Goal: Find specific page/section: Find specific page/section

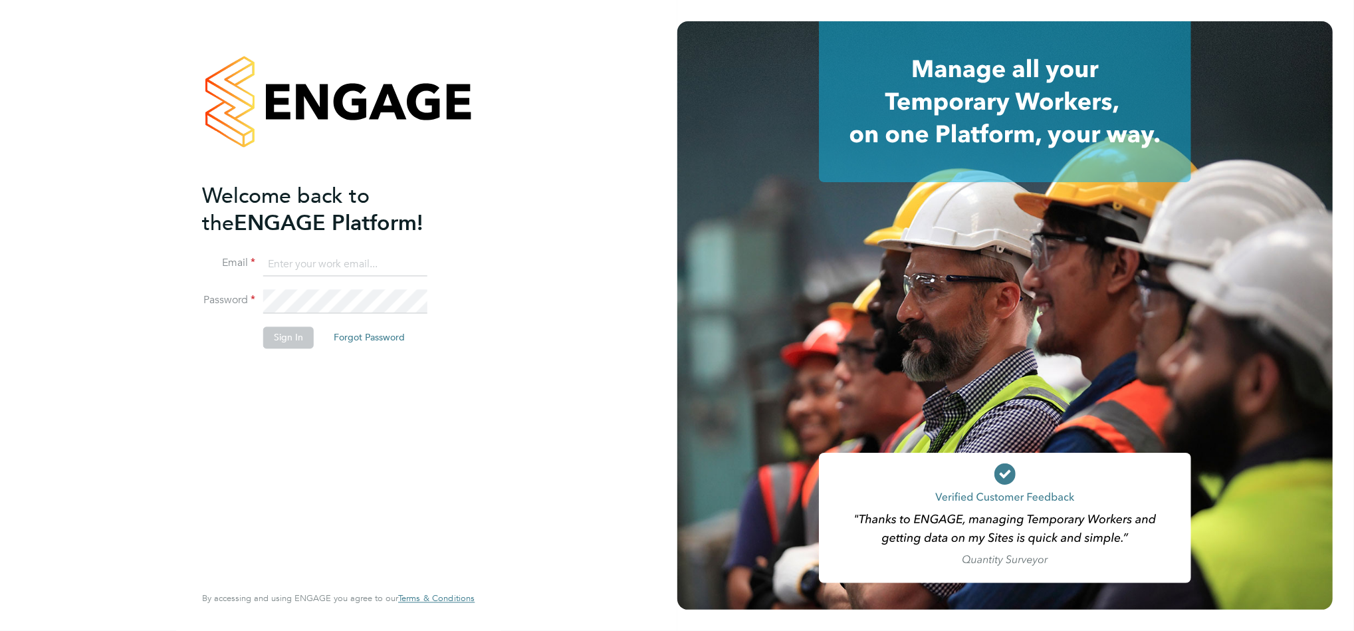
click at [323, 254] on input at bounding box center [345, 265] width 164 height 24
type input "sasha.steeples@setsquarerecruitment.com"
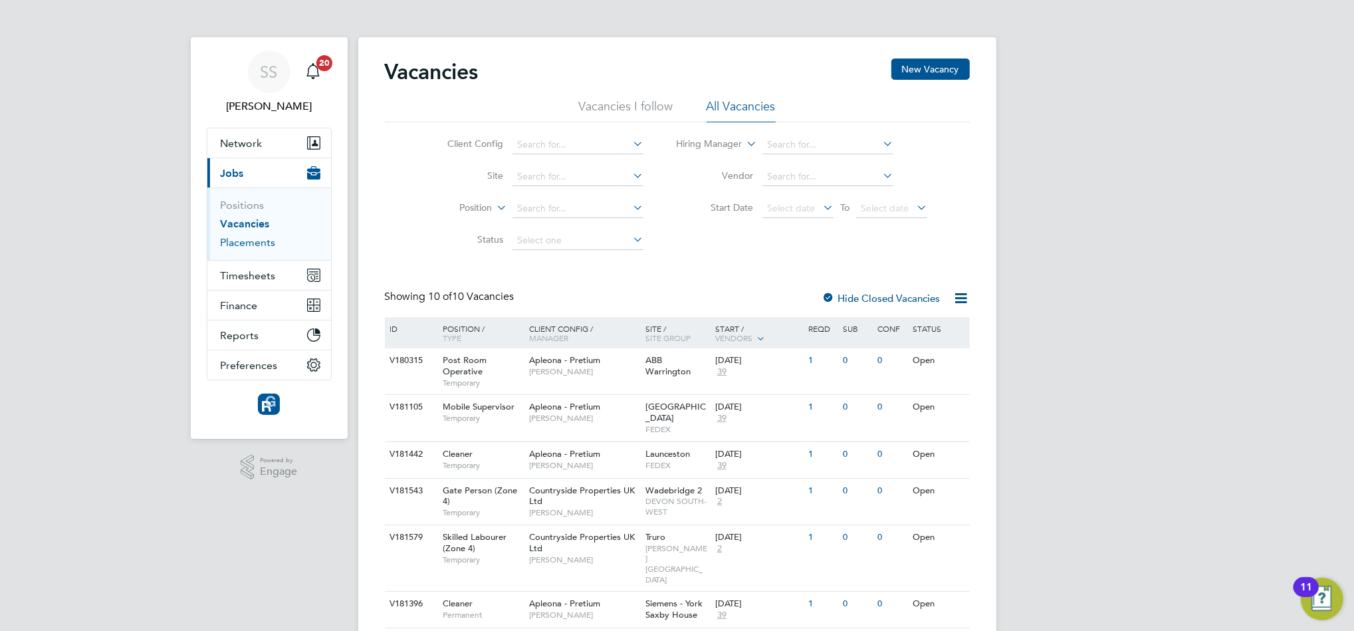
click at [262, 242] on link "Placements" at bounding box center [248, 242] width 55 height 13
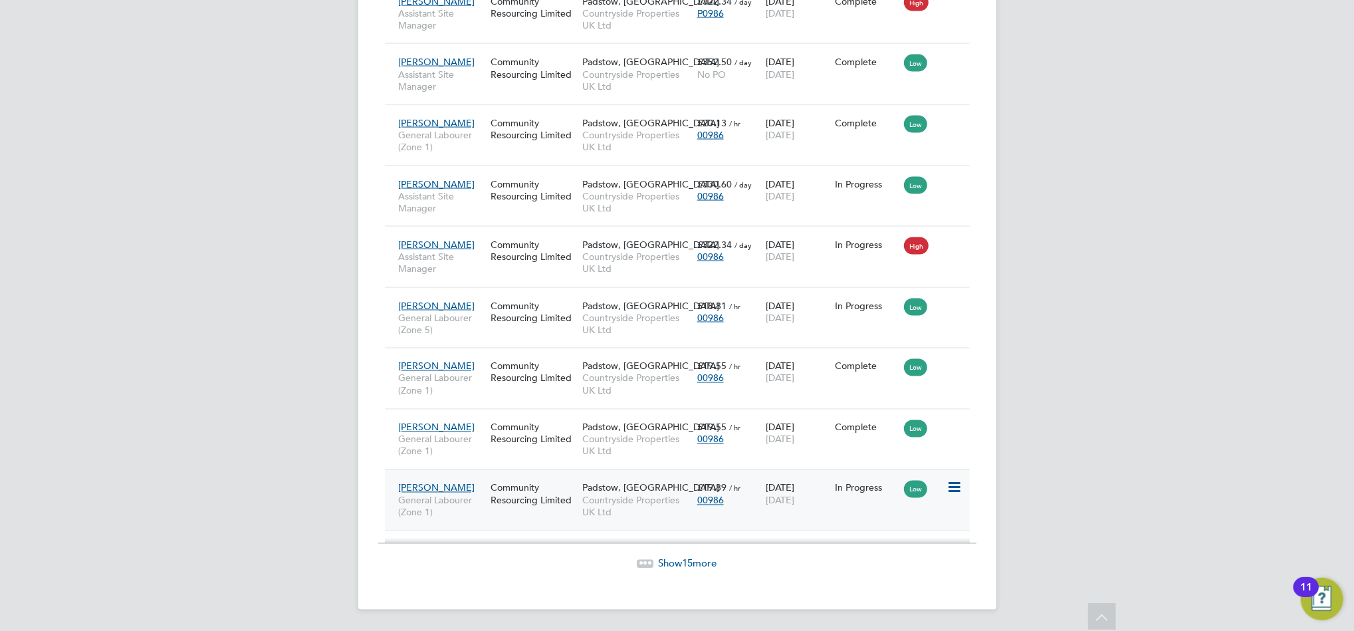
click at [665, 486] on span "Padstow, [GEOGRAPHIC_DATA]" at bounding box center [650, 488] width 137 height 12
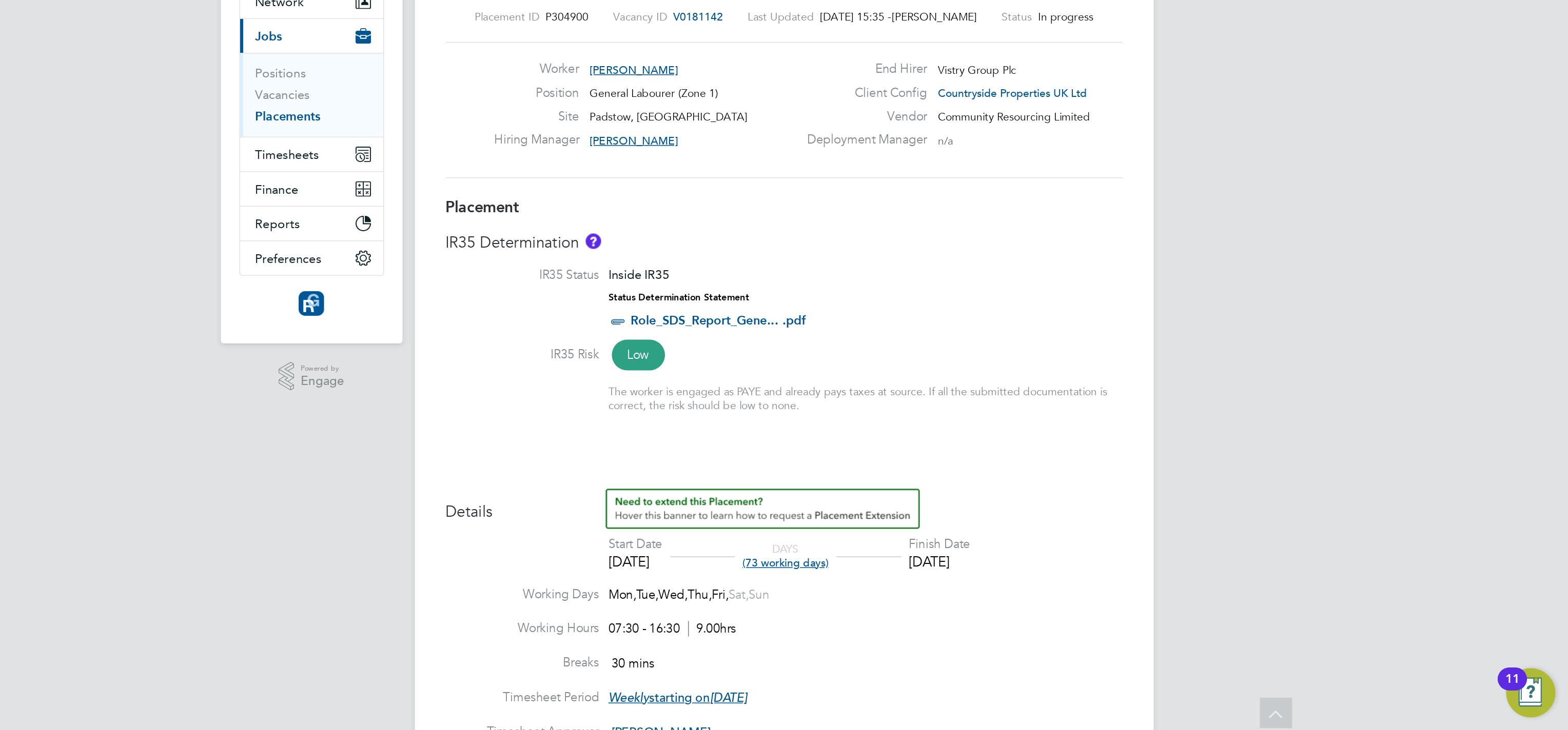
scroll to position [109, 0]
